Goal: Find specific page/section: Find specific page/section

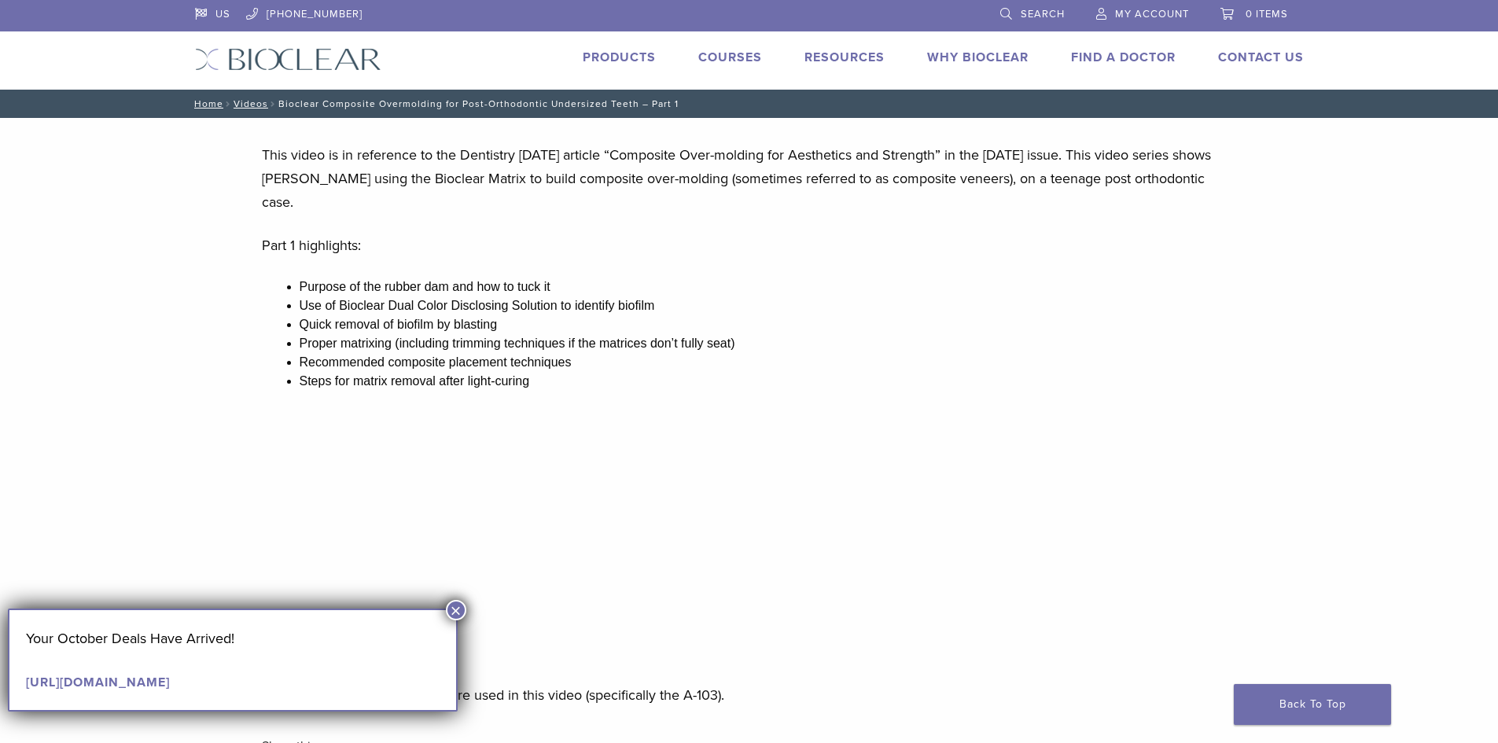
click at [1113, 50] on link "Find A Doctor" at bounding box center [1123, 58] width 105 height 16
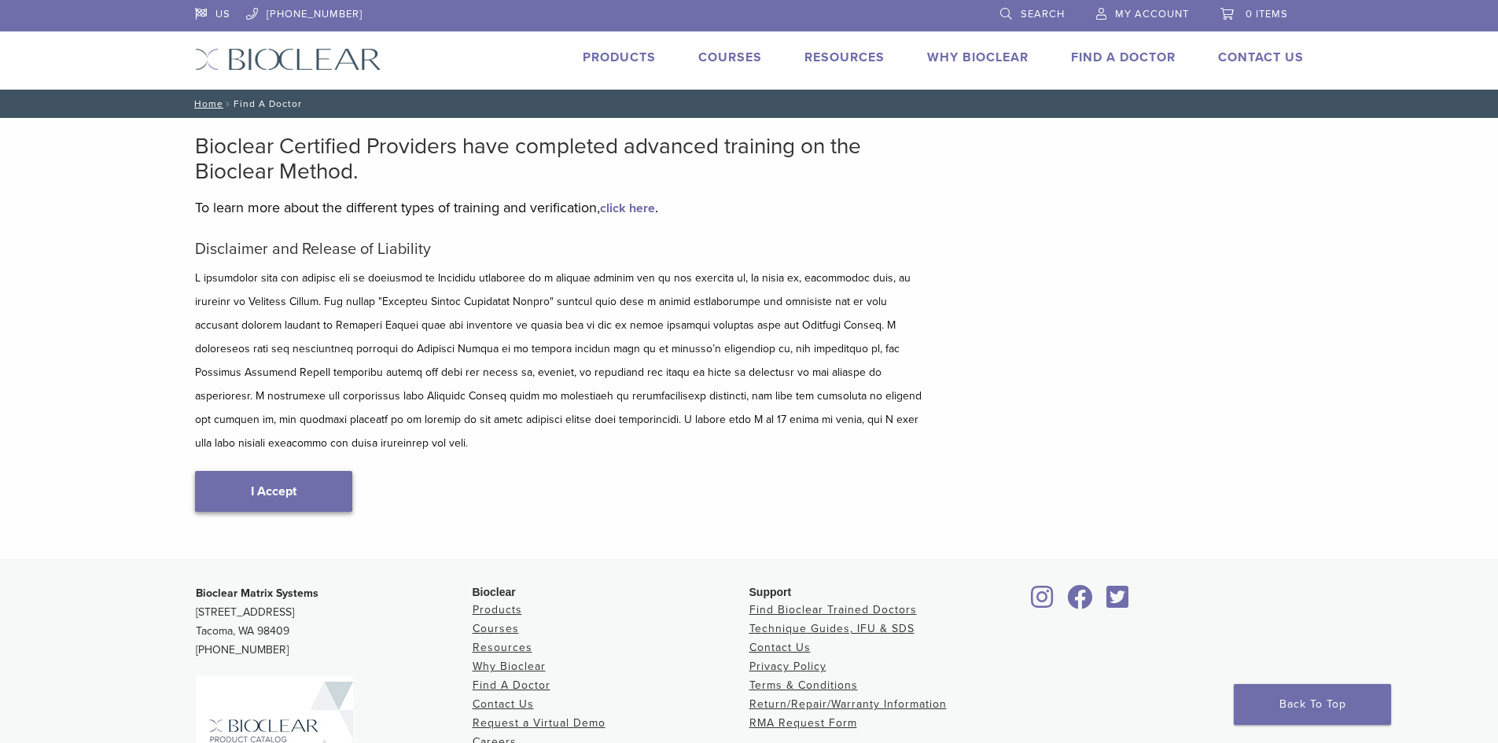
click at [291, 471] on link "I Accept" at bounding box center [273, 491] width 157 height 41
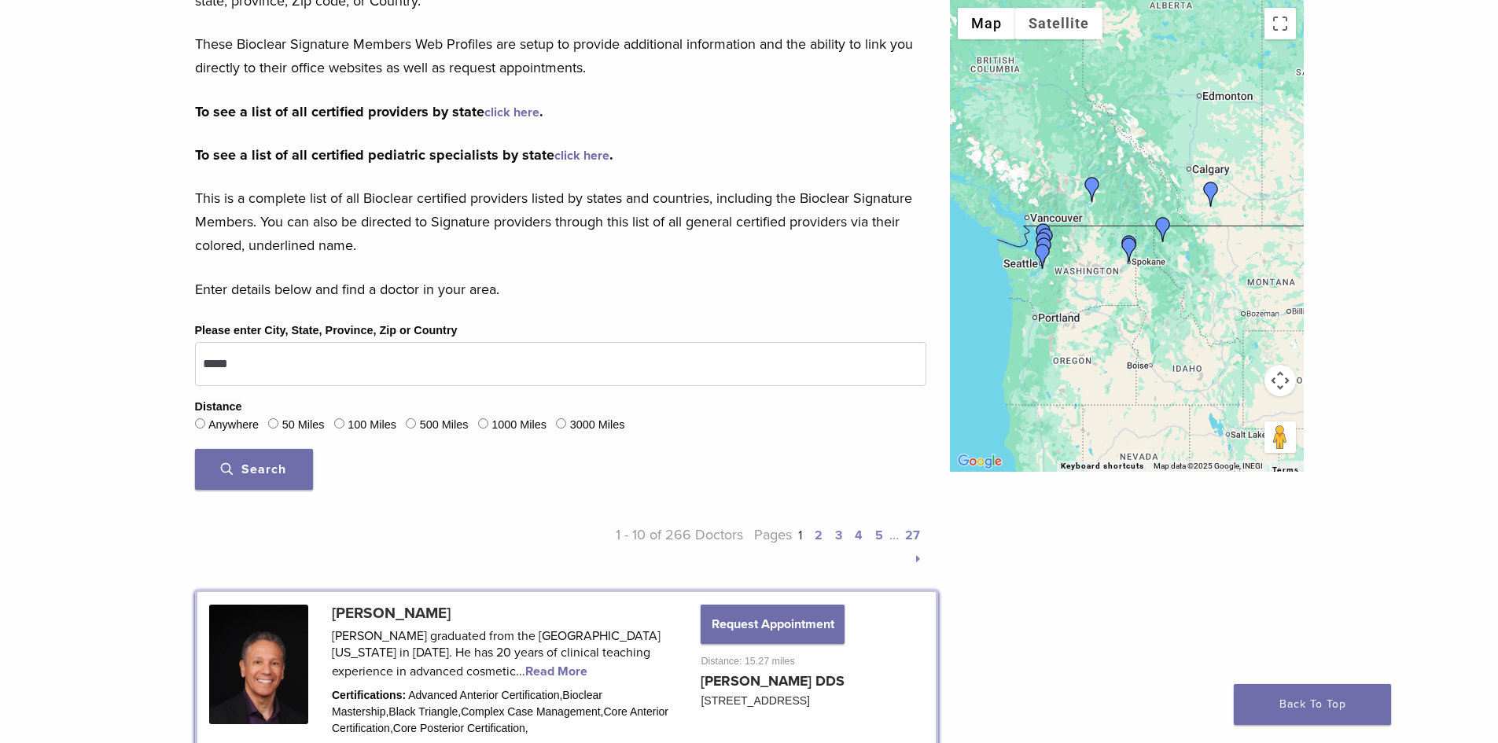
scroll to position [550, 0]
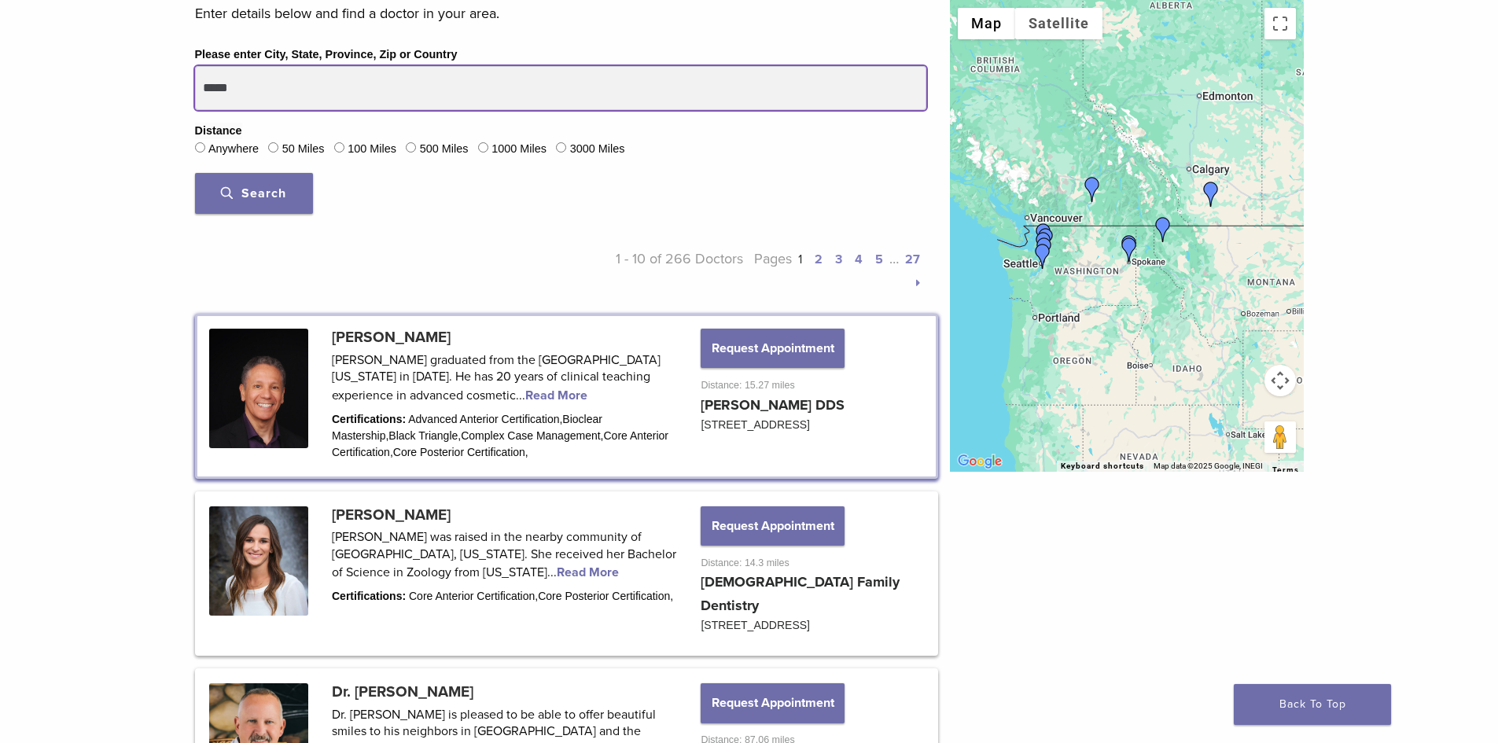
drag, startPoint x: 245, startPoint y: 93, endPoint x: 133, endPoint y: 87, distance: 112.5
type input "*****"
click at [195, 173] on button "Search" at bounding box center [254, 193] width 118 height 41
